Goal: Task Accomplishment & Management: Manage account settings

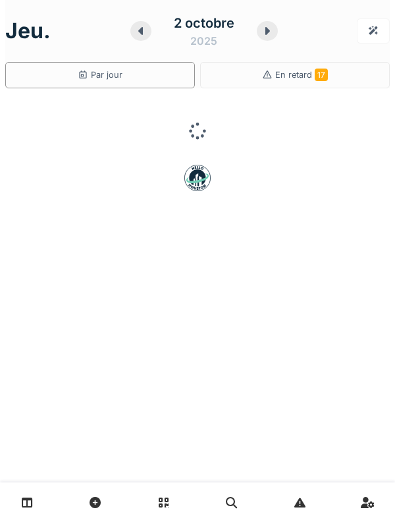
click at [162, 30] on div "2 octobre 2025" at bounding box center [204, 31] width 84 height 36
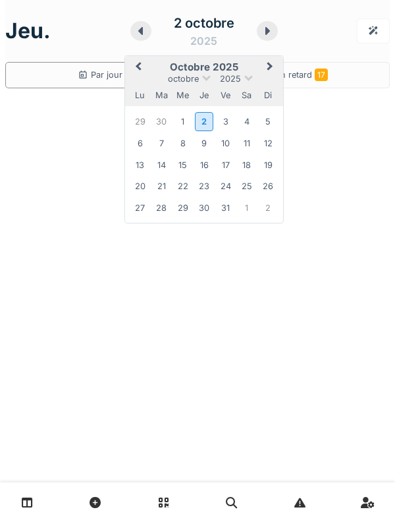
click at [354, 124] on div at bounding box center [197, 132] width 385 height 66
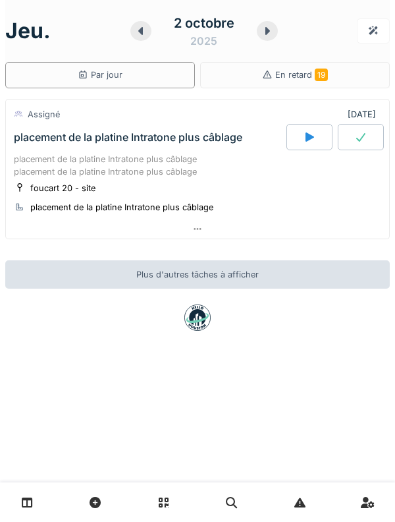
click at [47, 172] on div "placement de la platine Intratone plus câblage placement de la platine Intraton…" at bounding box center [198, 165] width 368 height 25
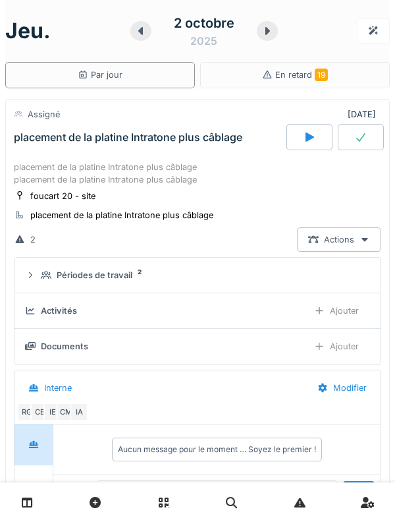
scroll to position [46, 0]
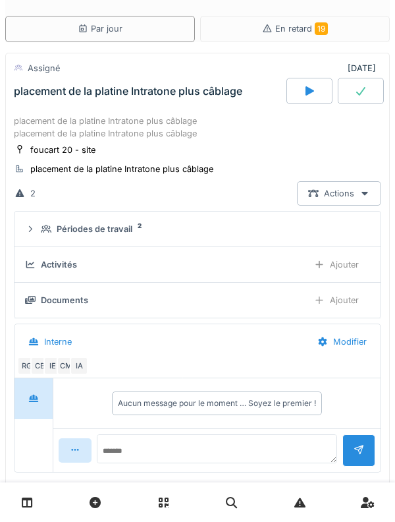
click at [49, 229] on icon at bounding box center [46, 229] width 11 height 8
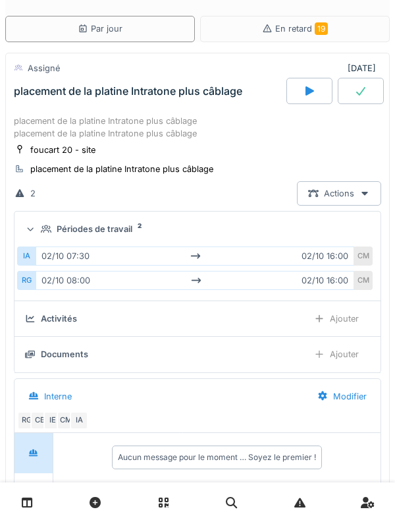
click at [47, 225] on icon at bounding box center [46, 229] width 11 height 8
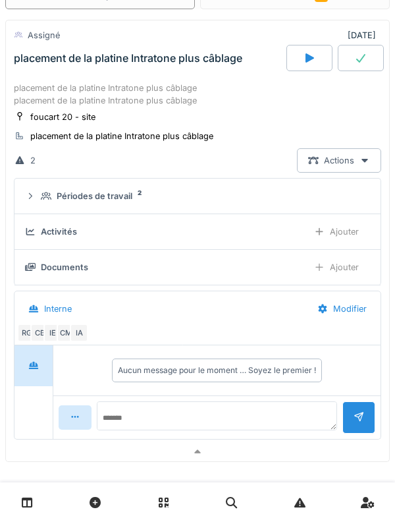
scroll to position [0, 0]
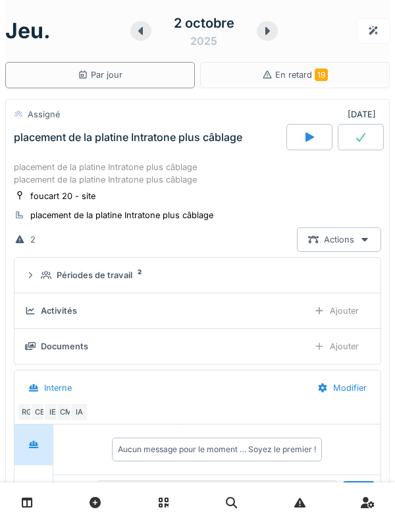
click at [48, 168] on div "placement de la platine Intratone plus câblage placement de la platine Intraton…" at bounding box center [198, 173] width 368 height 25
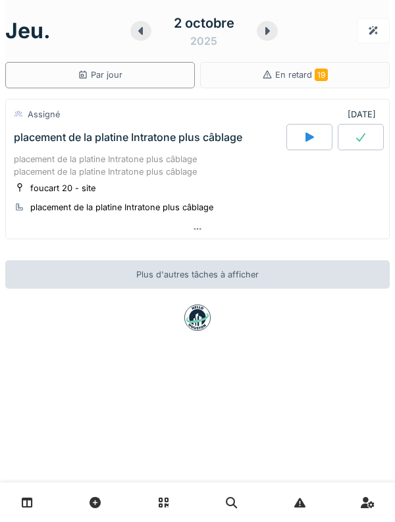
click at [140, 30] on icon at bounding box center [140, 31] width 5 height 8
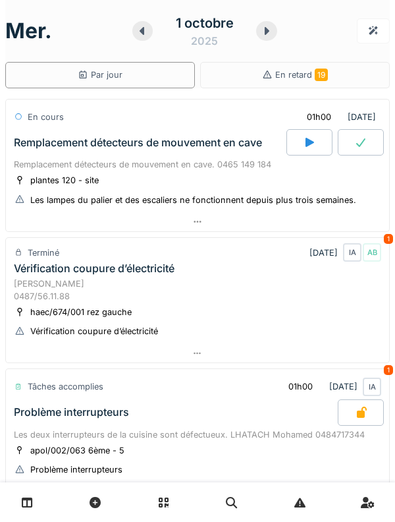
click at [47, 167] on div "Remplacement détecteurs de mouvement en cave. 0465 149 184" at bounding box center [198, 164] width 368 height 13
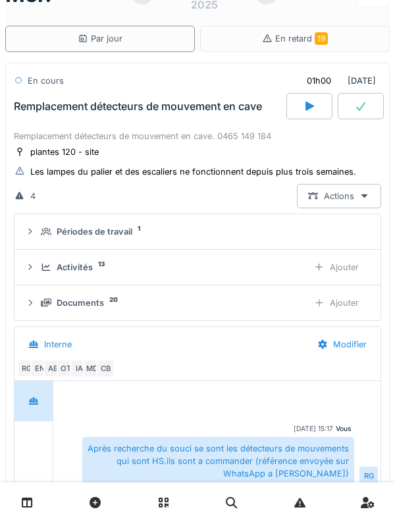
scroll to position [46, 0]
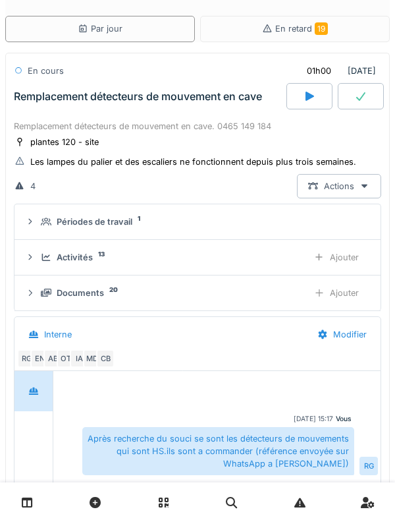
click at [49, 223] on icon at bounding box center [46, 221] width 11 height 9
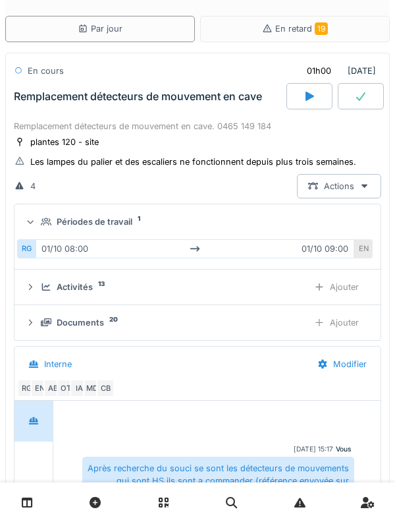
click at [46, 221] on icon at bounding box center [46, 221] width 11 height 9
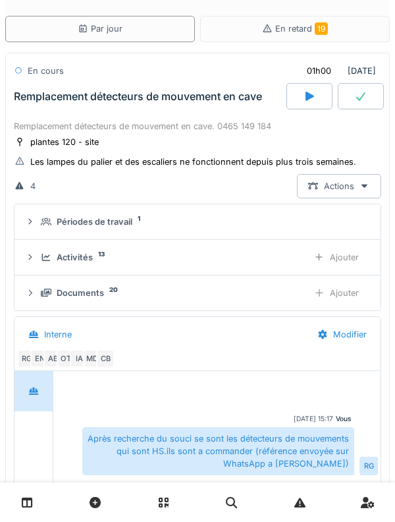
click at [304, 99] on icon at bounding box center [309, 96] width 13 height 11
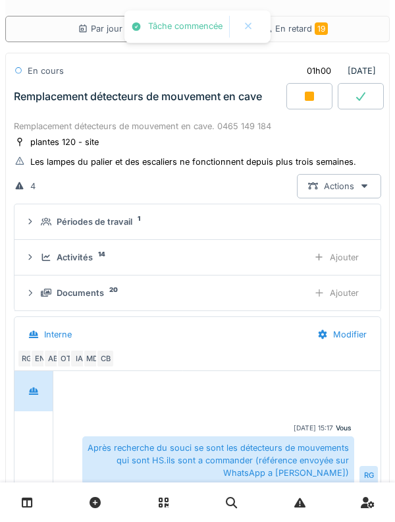
scroll to position [9, 0]
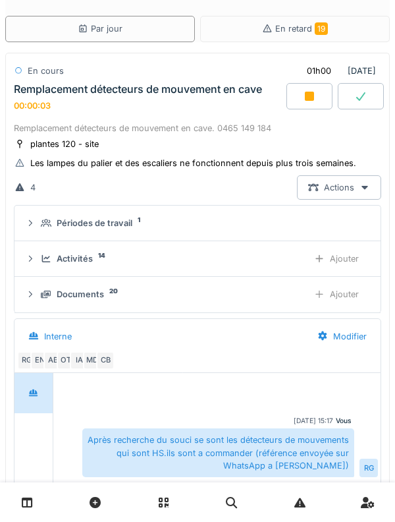
click at [38, 101] on div "00:00:03" at bounding box center [32, 106] width 37 height 10
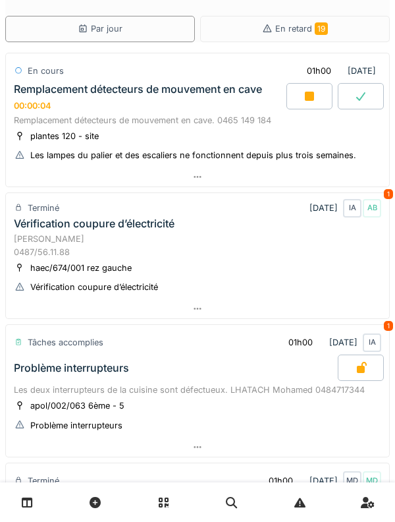
click at [54, 124] on div "Remplacement détecteurs de mouvement en cave. 0465 149 184" at bounding box center [198, 120] width 368 height 13
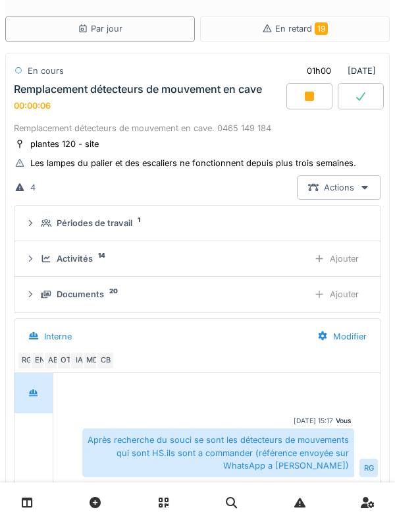
click at [42, 260] on icon at bounding box center [46, 258] width 9 height 7
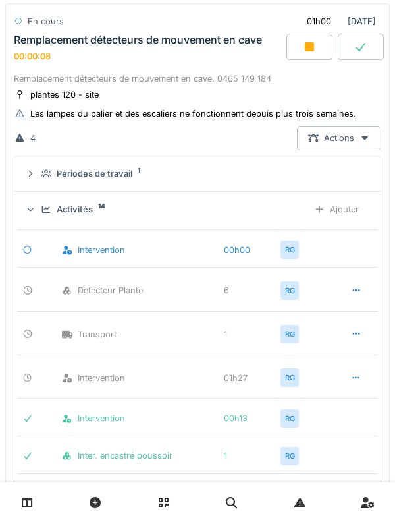
scroll to position [97, 0]
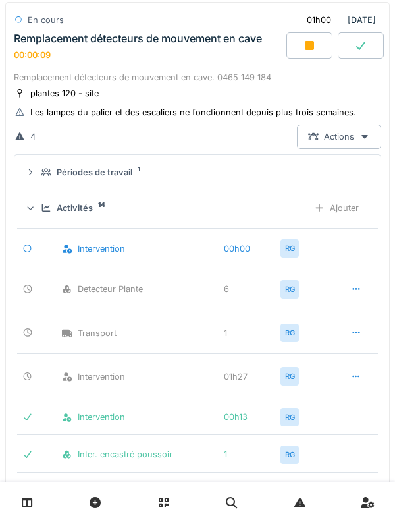
click at [53, 208] on div "Activités 14" at bounding box center [169, 208] width 257 height 13
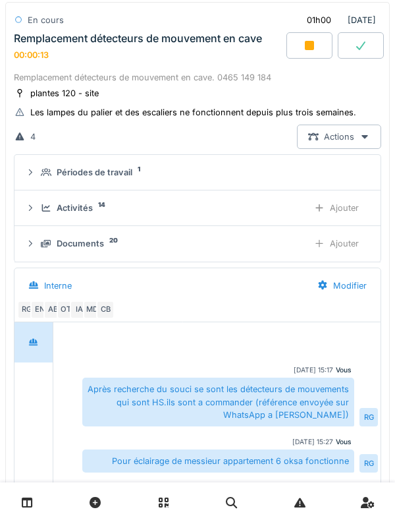
scroll to position [0, 0]
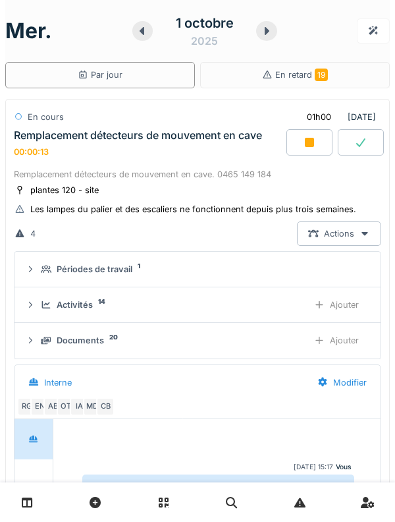
click at [45, 152] on div "00:00:13" at bounding box center [31, 152] width 35 height 10
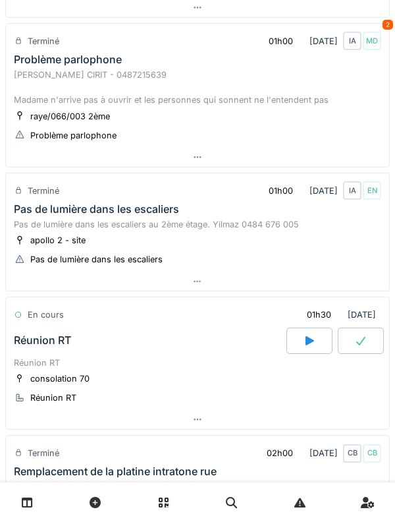
scroll to position [1067, 0]
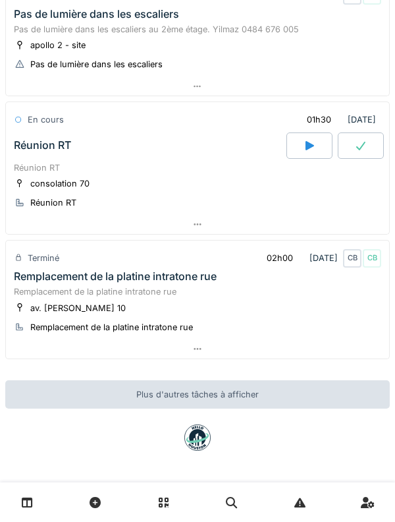
click at [381, 146] on div at bounding box center [361, 145] width 46 height 26
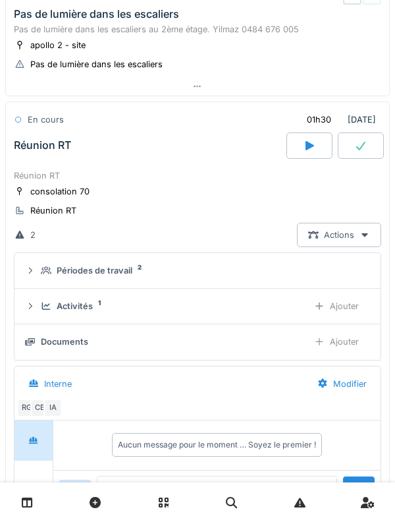
scroll to position [1116, 0]
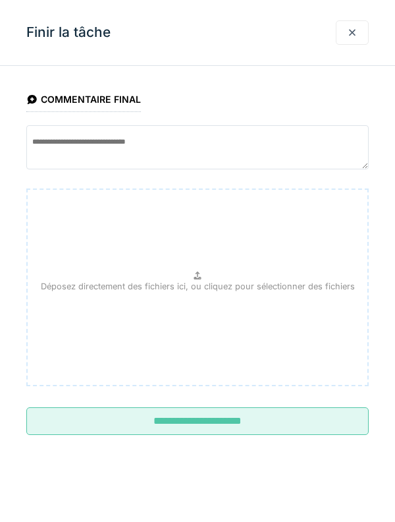
click at [319, 424] on input "**********" at bounding box center [197, 421] width 343 height 28
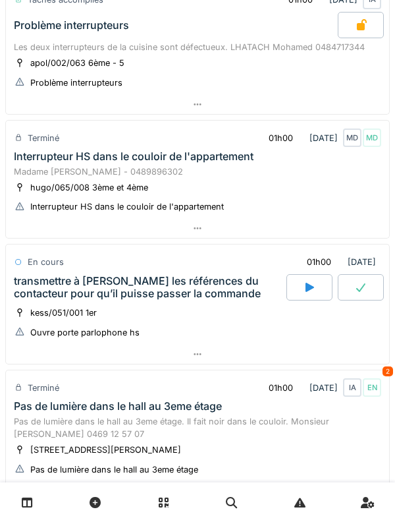
scroll to position [377, 0]
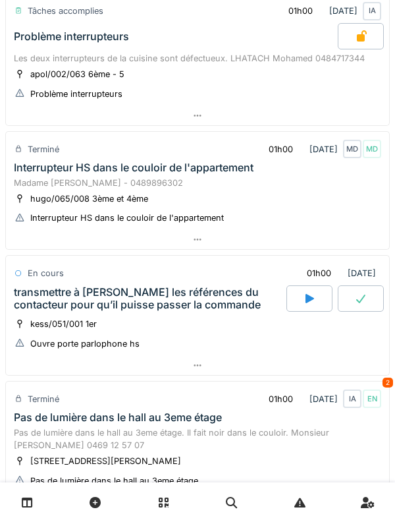
click at [66, 292] on div "transmettre à Omar les références du contacteur pour qu’il puisse passer la com…" at bounding box center [149, 298] width 270 height 25
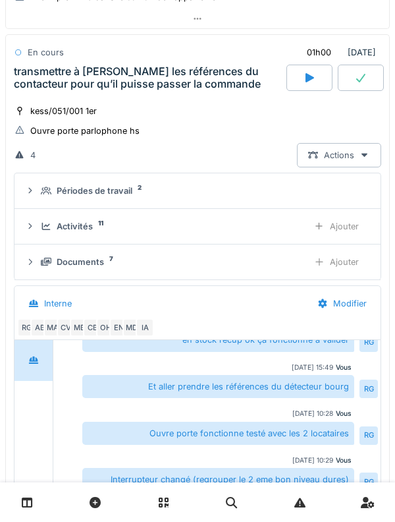
scroll to position [638, 0]
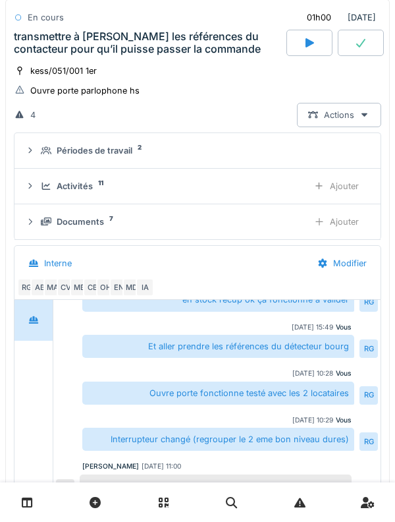
click at [49, 195] on div "Activités 11 Ajouter" at bounding box center [197, 186] width 345 height 24
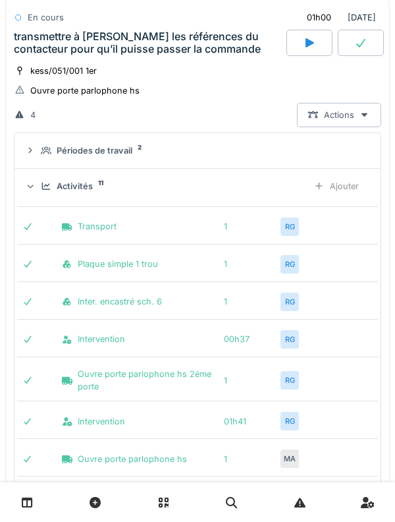
click at [47, 191] on div "Activités 11" at bounding box center [169, 186] width 257 height 13
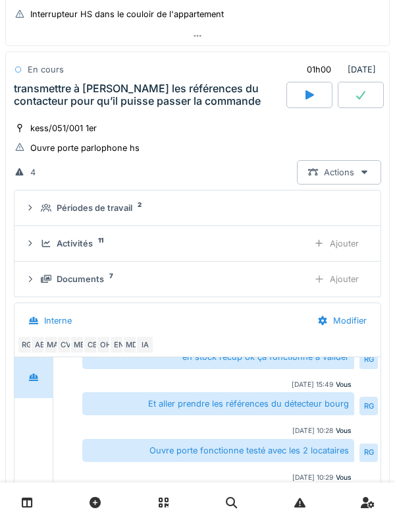
scroll to position [568, 0]
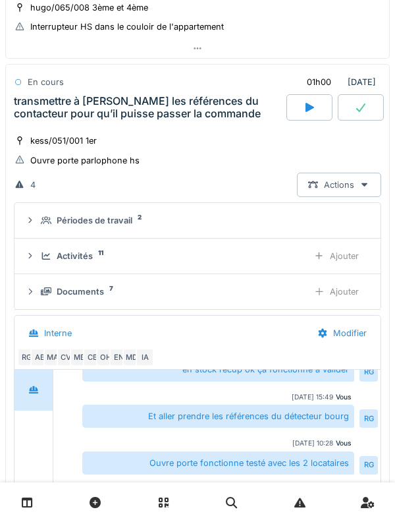
click at [40, 111] on div "transmettre à Omar les références du contacteur pour qu’il puisse passer la com…" at bounding box center [149, 107] width 270 height 25
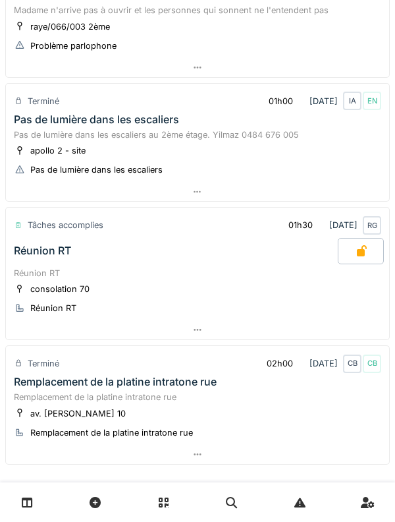
scroll to position [1067, 0]
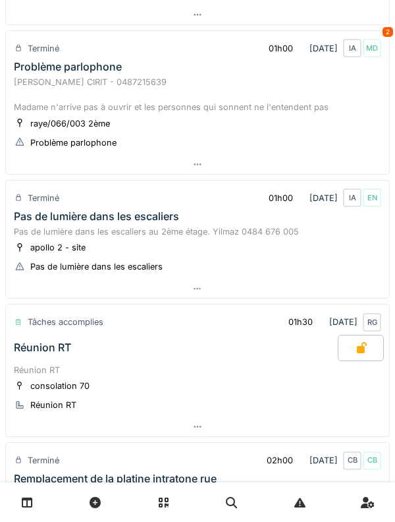
click at [53, 211] on div "Pas de lumière dans les escaliers" at bounding box center [96, 216] width 165 height 13
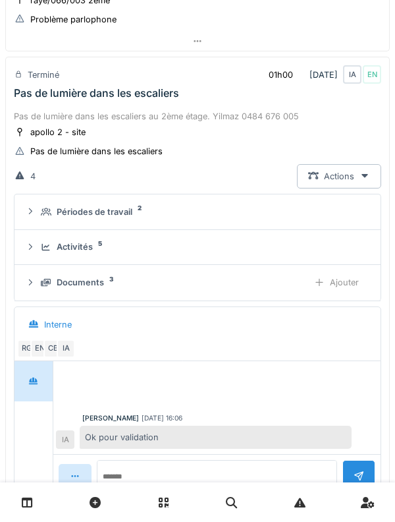
scroll to position [992, 0]
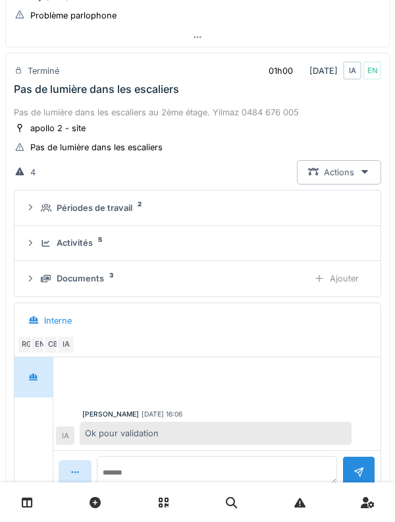
click at [45, 251] on summary "Activités 5" at bounding box center [198, 243] width 356 height 24
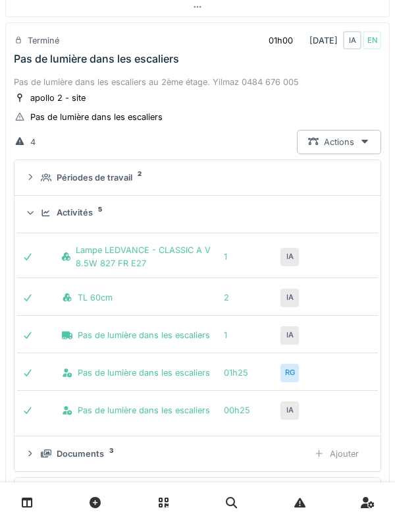
scroll to position [1034, 0]
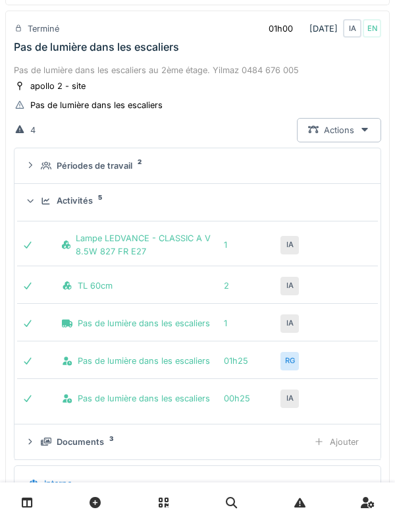
click at [41, 195] on div "Activités 5" at bounding box center [203, 200] width 324 height 13
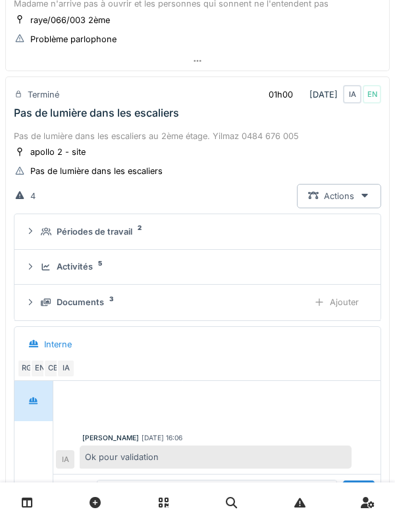
scroll to position [943, 0]
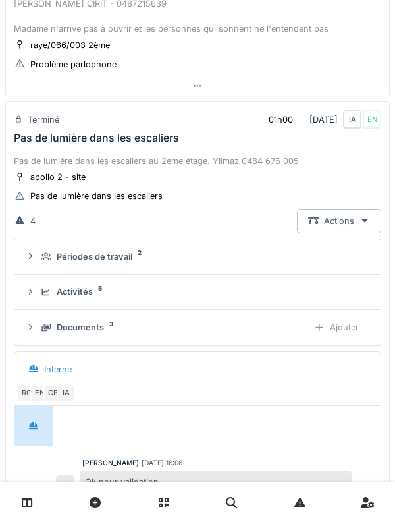
click at [41, 141] on div "Pas de lumière dans les escaliers" at bounding box center [96, 138] width 165 height 13
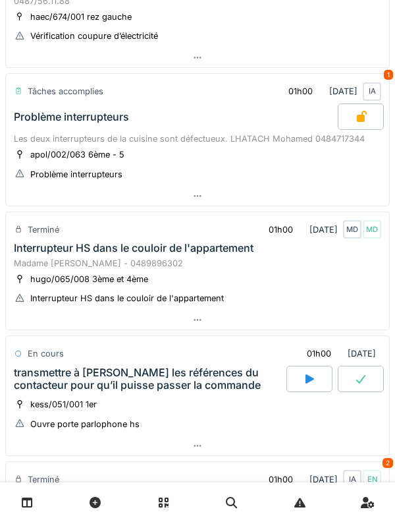
click at [45, 128] on div "Problème interrupteurs" at bounding box center [174, 116] width 327 height 26
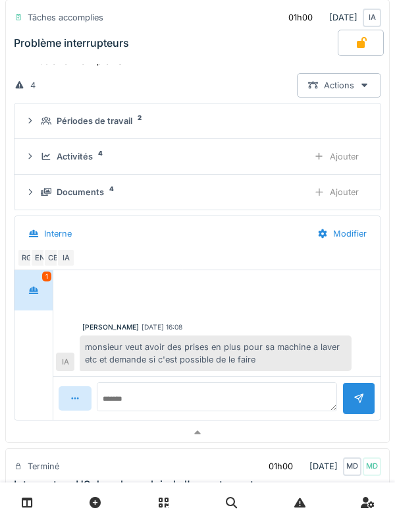
scroll to position [427, 0]
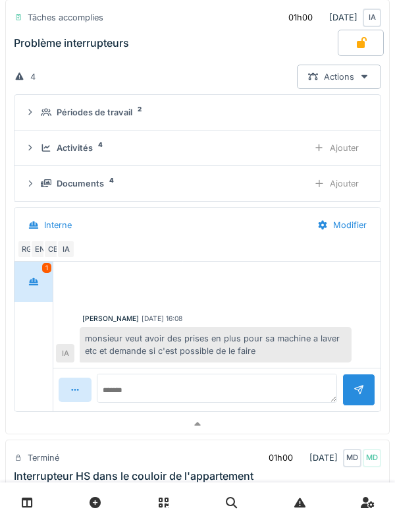
click at [36, 277] on icon at bounding box center [33, 281] width 11 height 9
click at [30, 277] on icon at bounding box center [33, 281] width 11 height 9
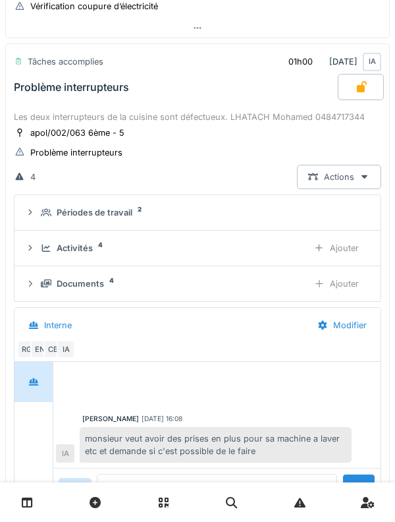
scroll to position [301, 0]
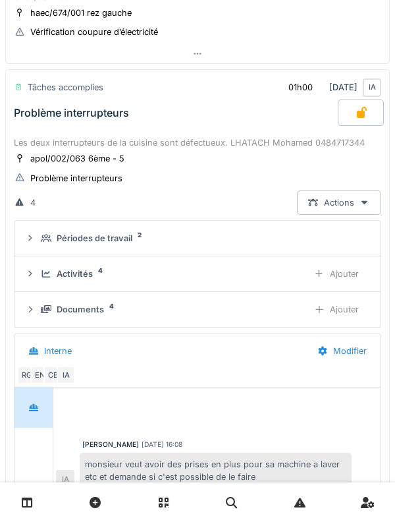
click at [40, 119] on div "Problème interrupteurs" at bounding box center [71, 113] width 115 height 13
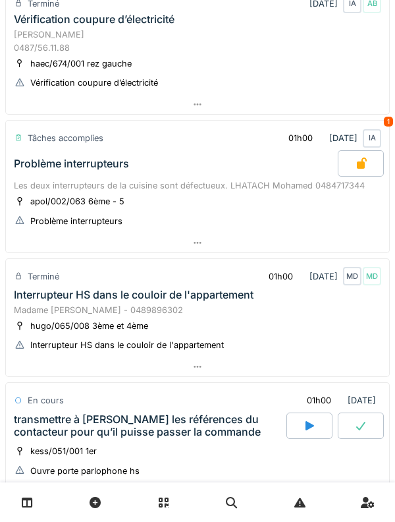
scroll to position [0, 0]
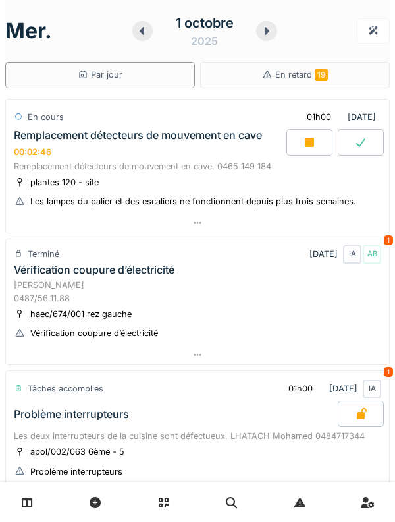
click at [265, 32] on icon at bounding box center [267, 31] width 5 height 8
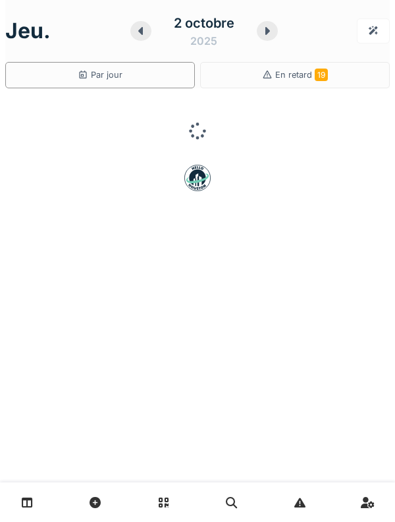
click at [269, 36] on div at bounding box center [267, 31] width 21 height 20
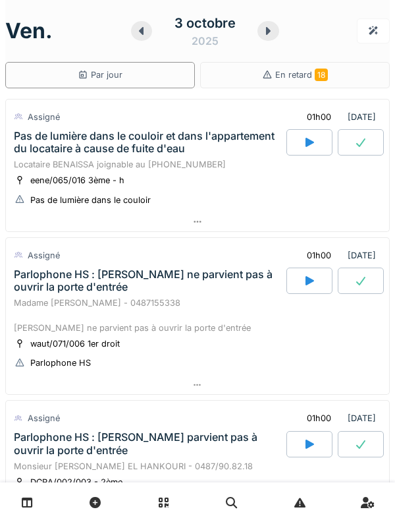
click at [146, 30] on icon at bounding box center [141, 31] width 13 height 11
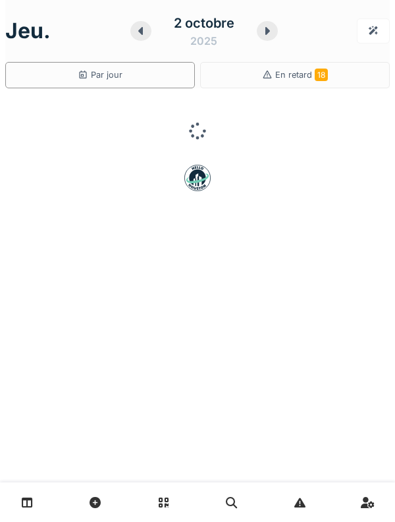
click at [138, 27] on icon at bounding box center [140, 31] width 13 height 11
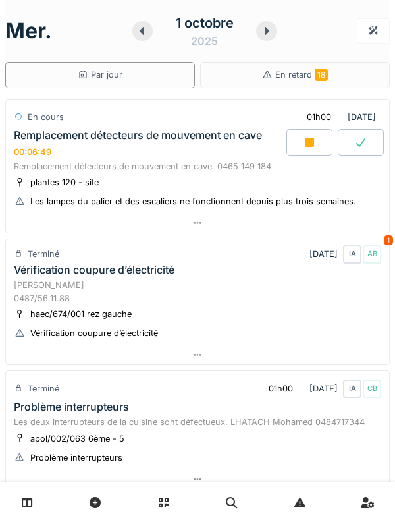
click at [61, 263] on div "Vérification coupure d’électricité" at bounding box center [94, 269] width 161 height 13
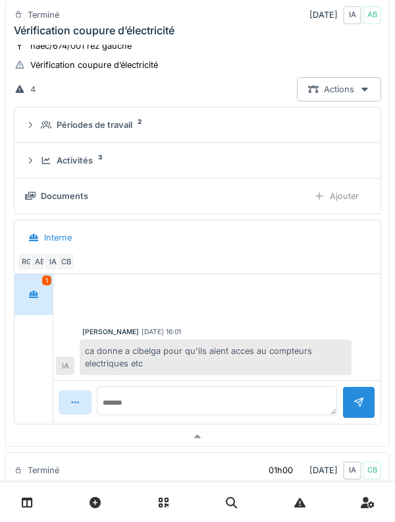
scroll to position [279, 0]
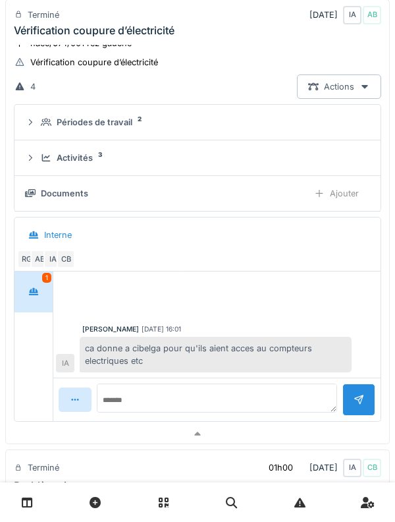
click at [41, 289] on div at bounding box center [33, 291] width 33 height 24
click at [38, 284] on div at bounding box center [33, 291] width 33 height 24
click at [34, 283] on div at bounding box center [33, 291] width 33 height 24
click at [35, 284] on div at bounding box center [33, 291] width 33 height 24
click at [35, 282] on div at bounding box center [33, 291] width 33 height 24
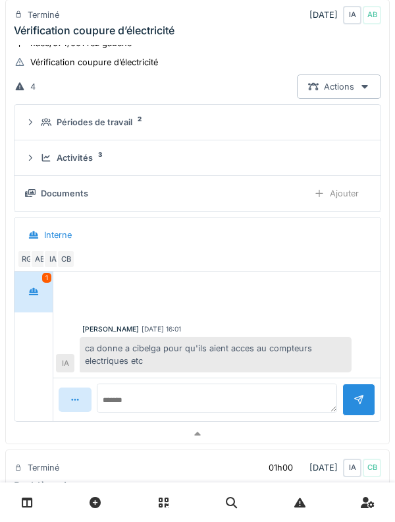
click at [32, 282] on div at bounding box center [33, 291] width 33 height 24
click at [36, 190] on div "Documents" at bounding box center [161, 193] width 273 height 13
click at [34, 156] on icon at bounding box center [30, 157] width 11 height 9
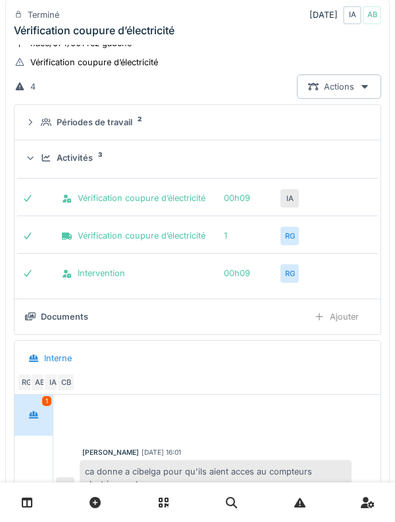
click at [32, 149] on summary "Activités 3" at bounding box center [198, 158] width 356 height 24
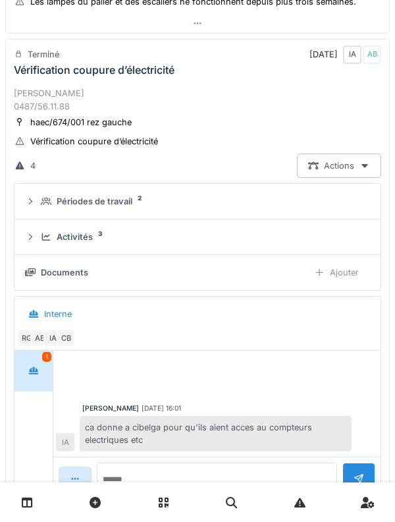
click at [49, 88] on div "Mr KASSAR 0487/56.11.88" at bounding box center [198, 99] width 368 height 25
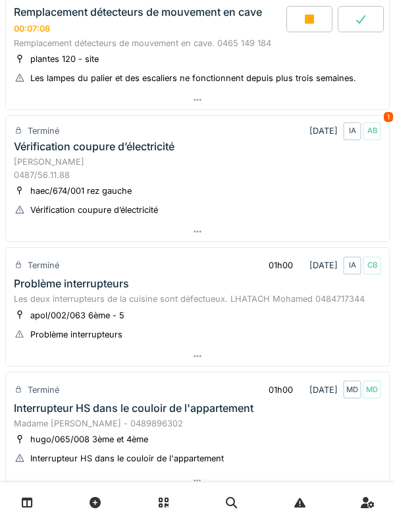
scroll to position [119, 0]
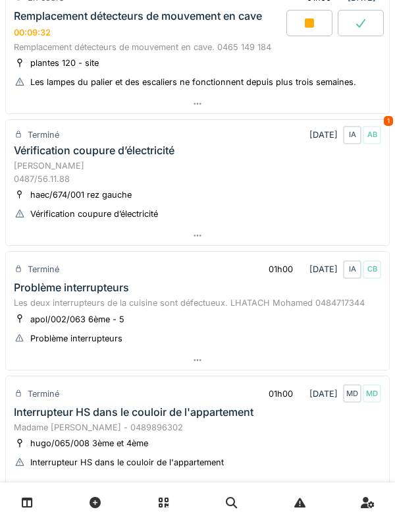
click at [125, 128] on div "Terminé 01/10/2025 IA AB 1" at bounding box center [198, 134] width 368 height 19
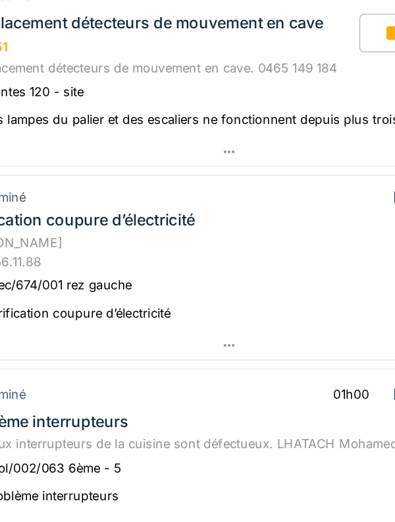
click at [123, 146] on div "Vérification coupure d’électricité" at bounding box center [94, 150] width 161 height 13
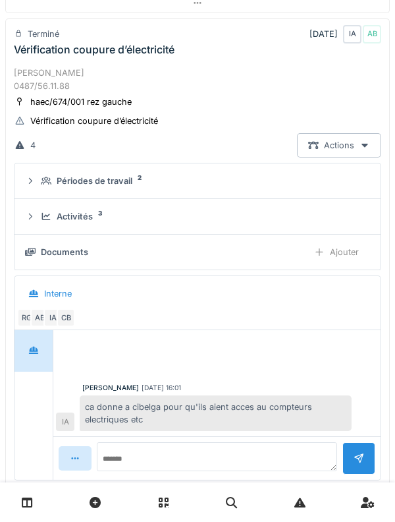
scroll to position [203, 0]
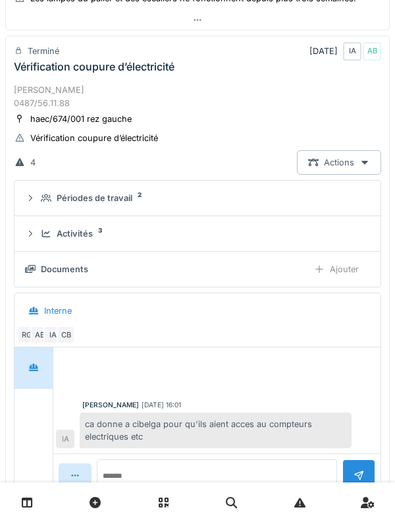
click at [43, 192] on div "Périodes de travail 2" at bounding box center [203, 198] width 324 height 13
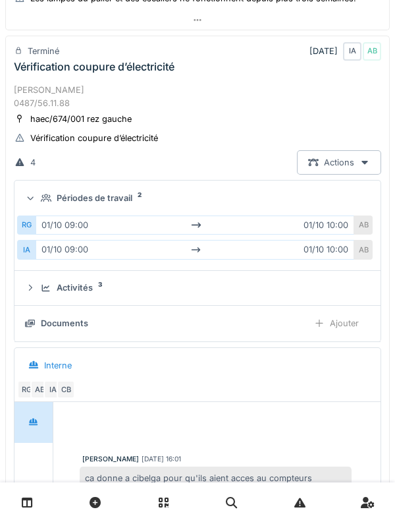
click at [44, 199] on icon at bounding box center [46, 198] width 11 height 9
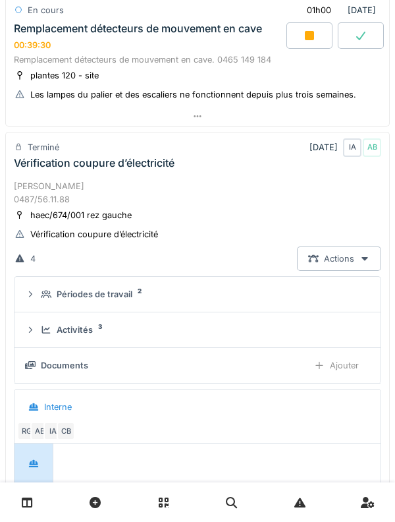
scroll to position [107, 0]
click at [49, 194] on div "Mr KASSAR 0487/56.11.88" at bounding box center [198, 192] width 368 height 25
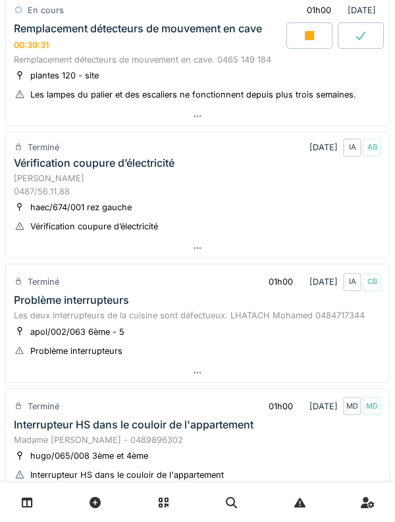
click at [59, 47] on div "Remplacement détecteurs de mouvement en cave 00:39:31" at bounding box center [148, 36] width 275 height 28
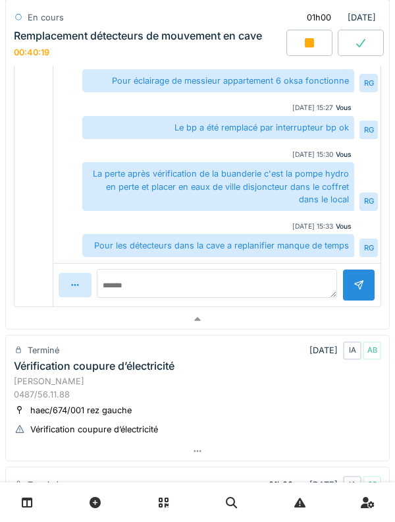
scroll to position [478, 0]
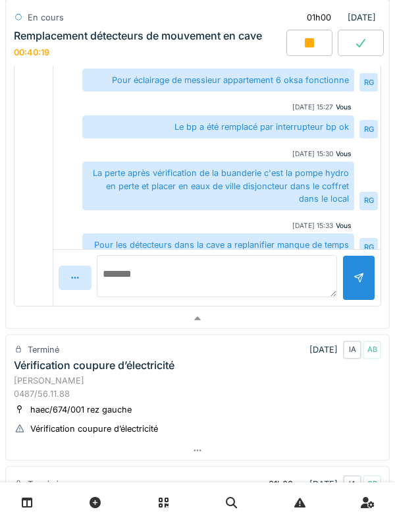
click at [273, 271] on textarea at bounding box center [217, 276] width 240 height 42
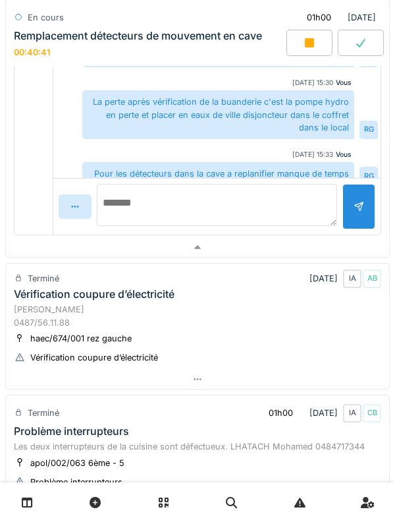
scroll to position [22, 0]
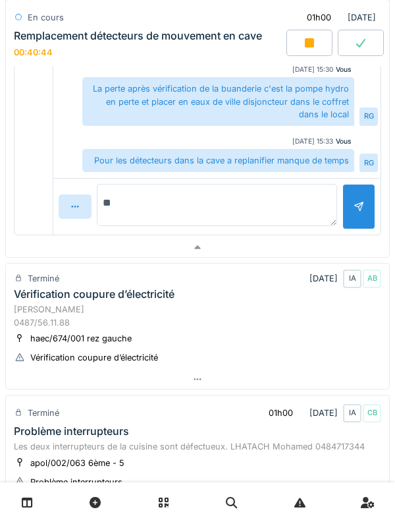
type textarea "*"
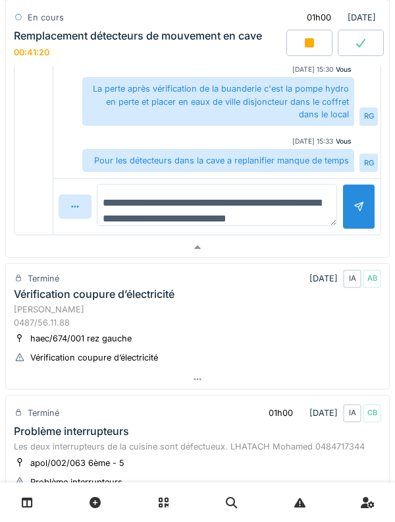
type textarea "**********"
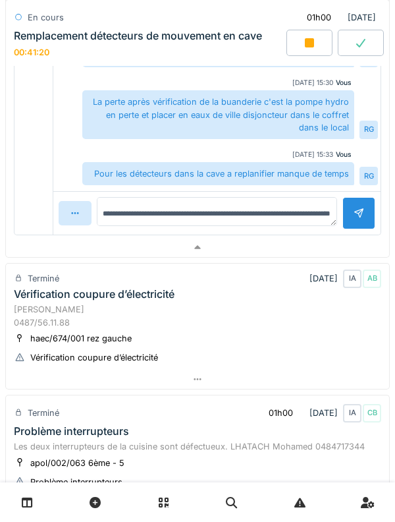
click at [360, 209] on div at bounding box center [359, 213] width 11 height 13
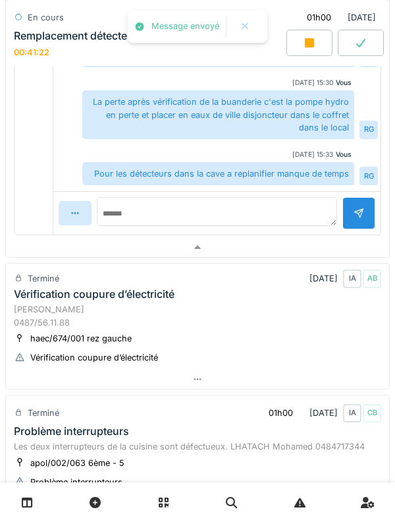
scroll to position [69, 0]
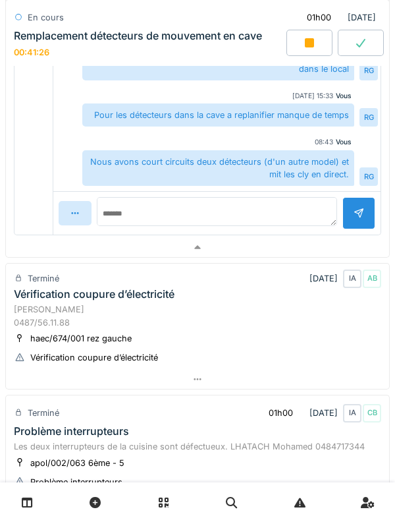
click at [312, 45] on icon at bounding box center [309, 42] width 9 height 9
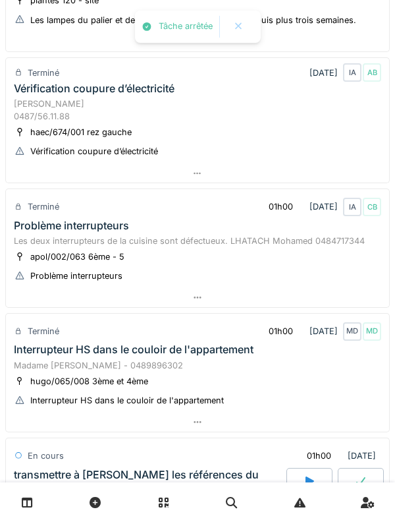
scroll to position [0, 0]
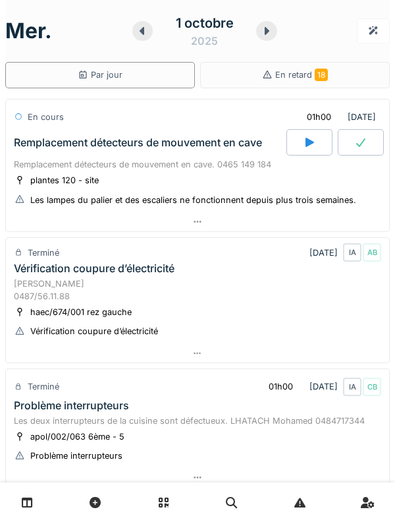
click at [268, 34] on icon at bounding box center [266, 31] width 13 height 11
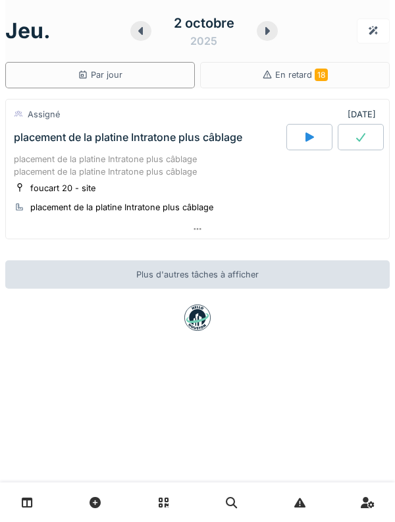
click at [202, 155] on div "placement de la platine Intratone plus câblage placement de la platine Intraton…" at bounding box center [198, 165] width 368 height 25
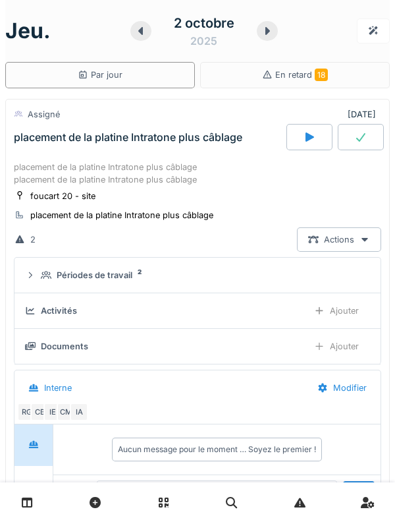
scroll to position [46, 0]
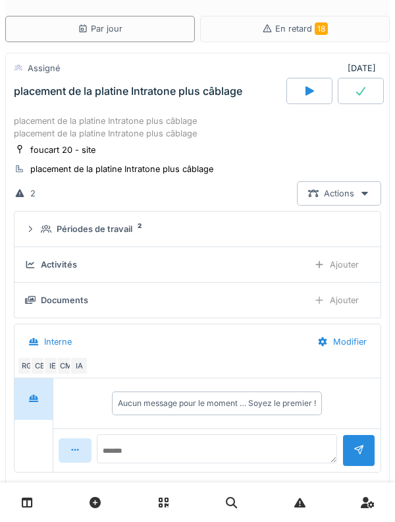
click at [117, 227] on div "Périodes de travail" at bounding box center [95, 229] width 76 height 13
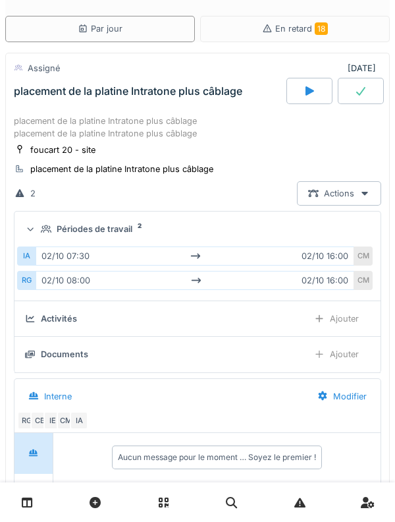
click at [117, 223] on div "Périodes de travail" at bounding box center [95, 229] width 76 height 13
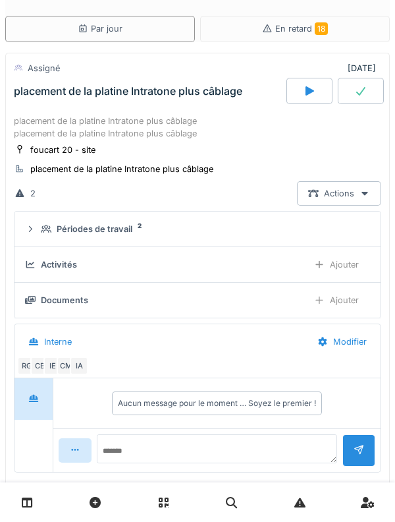
click at [300, 90] on div at bounding box center [310, 91] width 46 height 26
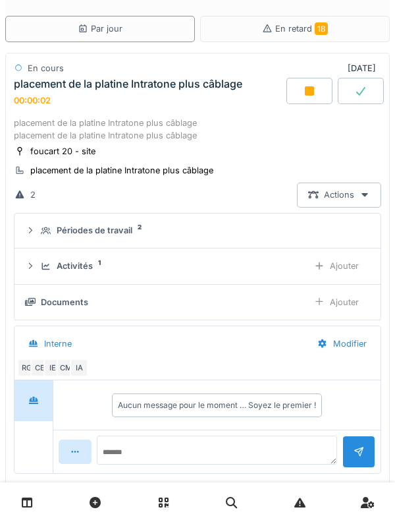
click at [77, 275] on div "Activités 1 Ajouter" at bounding box center [197, 266] width 345 height 24
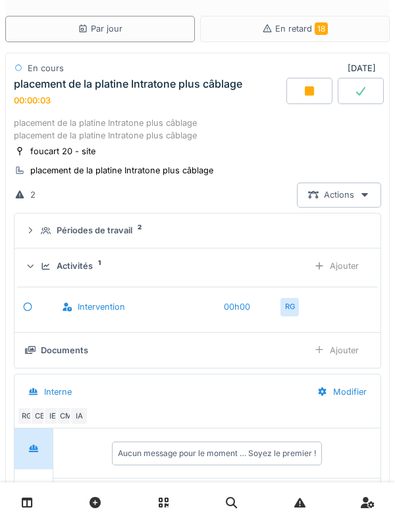
click at [347, 268] on div "Ajouter" at bounding box center [336, 266] width 67 height 24
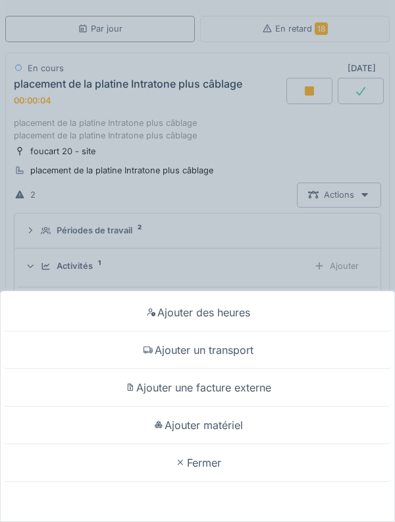
click at [290, 354] on div "Ajouter un transport" at bounding box center [197, 350] width 389 height 38
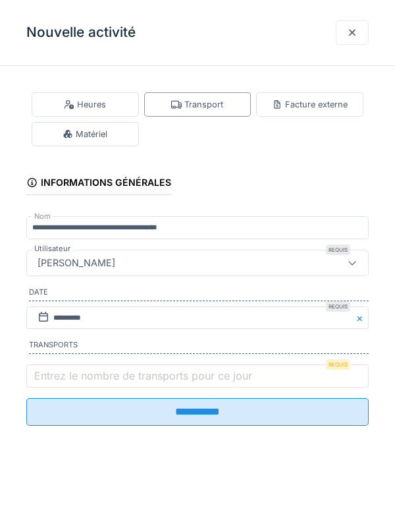
click at [157, 380] on label "Entrez le nombre de transports pour ce jour" at bounding box center [143, 376] width 223 height 16
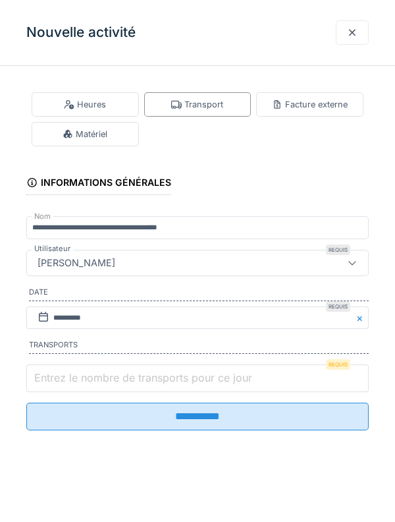
click at [157, 380] on input "Entrez le nombre de transports pour ce jour" at bounding box center [197, 378] width 343 height 28
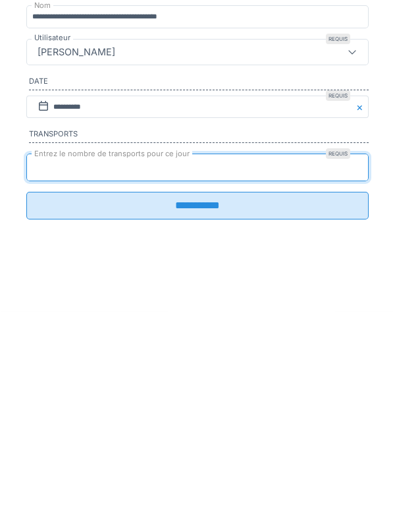
type input "*"
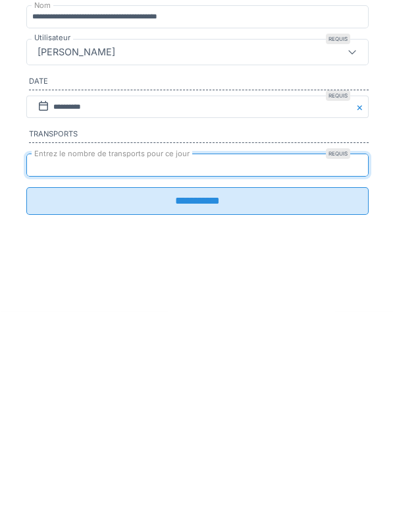
click at [306, 408] on input "**********" at bounding box center [197, 412] width 343 height 28
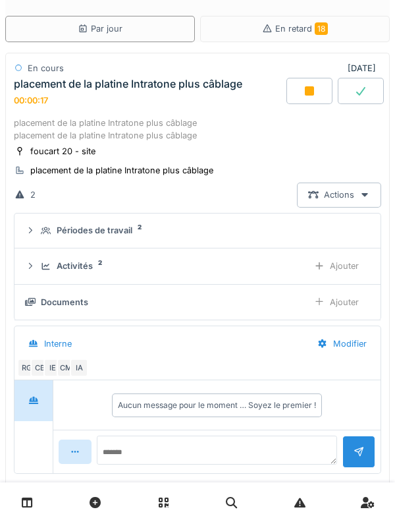
click at [132, 119] on div "placement de la platine Intratone plus câblage placement de la platine Intraton…" at bounding box center [198, 129] width 368 height 25
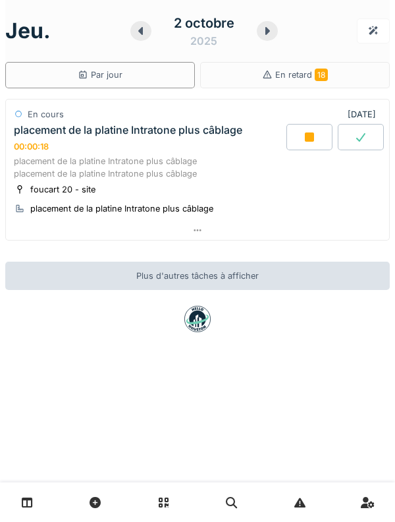
click at [193, 169] on div "placement de la platine Intratone plus câblage placement de la platine Intraton…" at bounding box center [198, 167] width 368 height 25
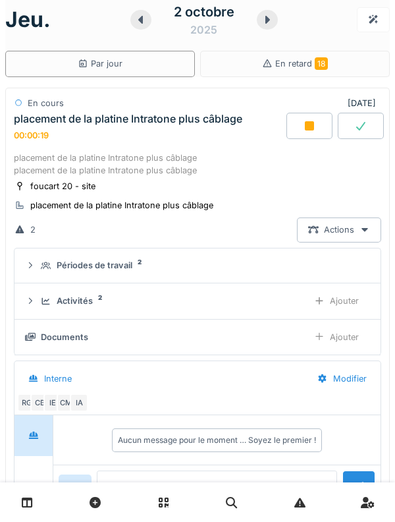
scroll to position [46, 0]
